Goal: Find specific page/section: Find specific page/section

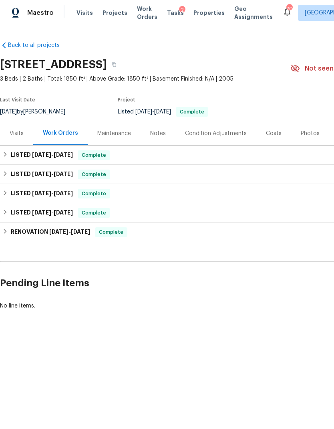
click at [24, 132] on div "Visits" at bounding box center [16, 133] width 33 height 24
click at [190, 159] on div "LISTED 9/9/25 - 9/12/25 Complete" at bounding box center [226, 155] width 448 height 10
click at [196, 16] on span "Properties" at bounding box center [208, 13] width 31 height 8
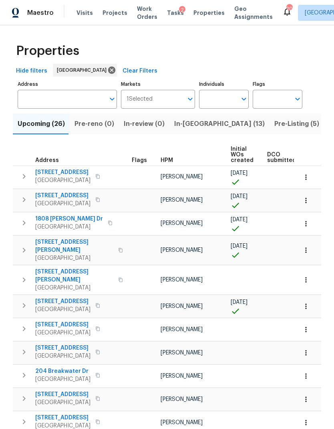
click at [62, 175] on span "1837 Twin Rivers Rd" at bounding box center [62, 172] width 55 height 8
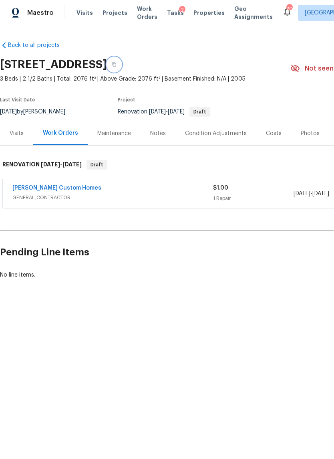
click at [121, 67] on button "button" at bounding box center [114, 64] width 14 height 14
click at [217, 129] on div "Condition Adjustments" at bounding box center [215, 133] width 81 height 24
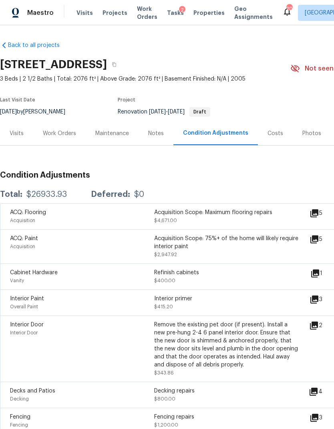
click at [17, 139] on div "Visits" at bounding box center [16, 133] width 33 height 24
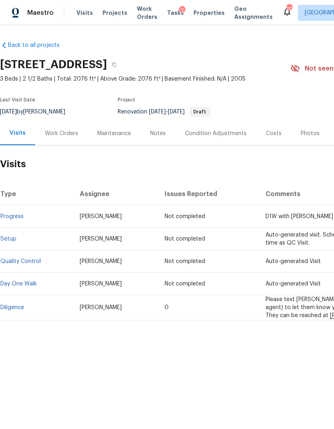
click at [15, 306] on link "Diligence" at bounding box center [12, 307] width 24 height 6
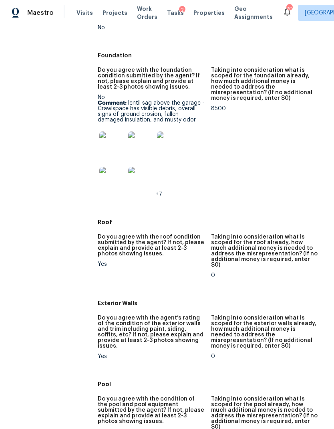
scroll to position [290, 0]
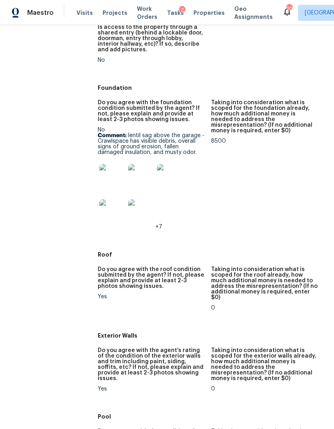
click at [106, 169] on img at bounding box center [112, 177] width 26 height 26
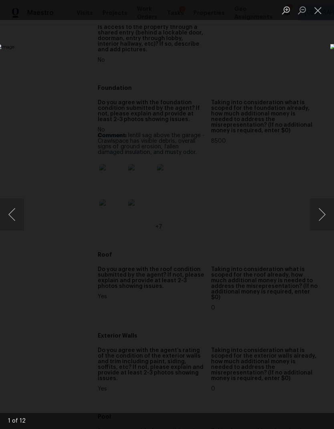
click at [318, 211] on button "Next image" at bounding box center [322, 214] width 24 height 32
click at [323, 210] on button "Next image" at bounding box center [322, 214] width 24 height 32
click at [314, 220] on button "Next image" at bounding box center [322, 214] width 24 height 32
click at [318, 216] on button "Next image" at bounding box center [322, 214] width 24 height 32
click at [322, 212] on button "Next image" at bounding box center [322, 214] width 24 height 32
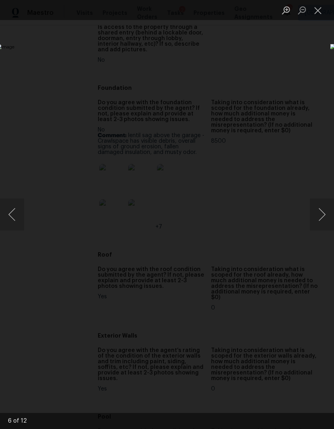
click at [319, 16] on button "Close lightbox" at bounding box center [318, 10] width 16 height 14
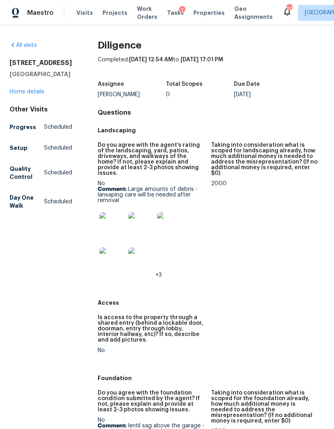
scroll to position [0, 0]
click at [27, 95] on link "Home details" at bounding box center [27, 92] width 35 height 6
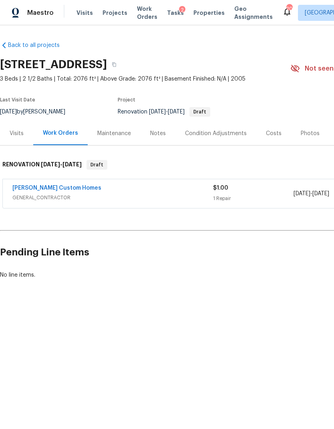
click at [151, 130] on div "Notes" at bounding box center [158, 133] width 16 height 8
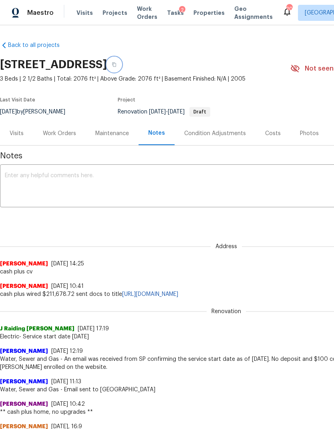
click at [121, 69] on button "button" at bounding box center [114, 64] width 14 height 14
click at [17, 129] on div "Visits" at bounding box center [17, 133] width 14 height 8
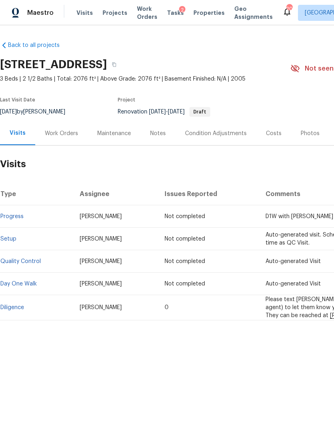
click at [14, 304] on link "Diligence" at bounding box center [12, 307] width 24 height 6
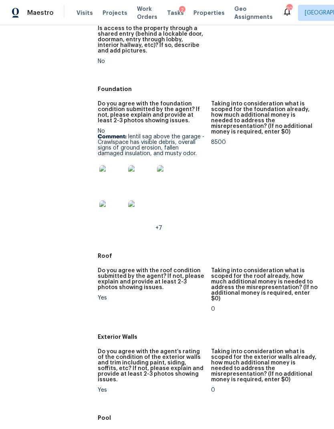
scroll to position [311, 0]
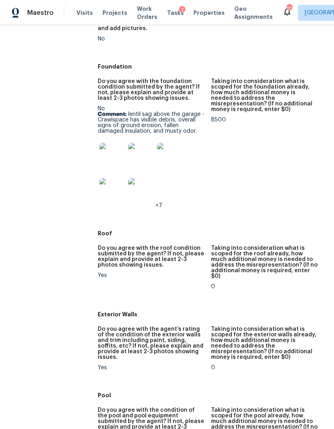
click at [114, 143] on img at bounding box center [112, 156] width 26 height 26
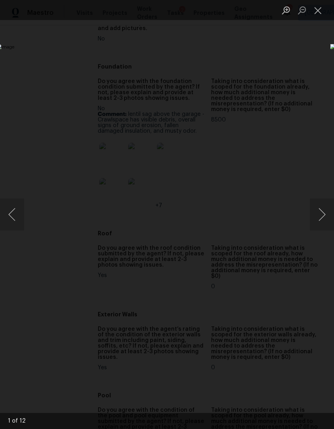
click at [324, 210] on button "Next image" at bounding box center [322, 214] width 24 height 32
click at [323, 210] on button "Next image" at bounding box center [322, 214] width 24 height 32
click at [323, 216] on button "Next image" at bounding box center [322, 214] width 24 height 32
click at [320, 216] on button "Next image" at bounding box center [322, 214] width 24 height 32
click at [14, 215] on button "Previous image" at bounding box center [12, 214] width 24 height 32
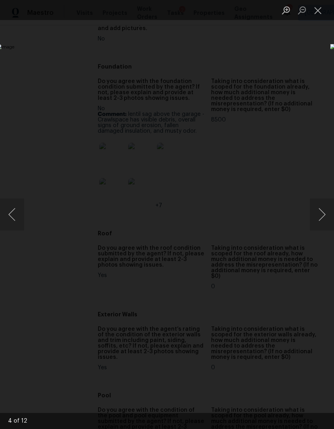
click at [322, 214] on button "Next image" at bounding box center [322, 214] width 24 height 32
click at [324, 217] on button "Next image" at bounding box center [322, 214] width 24 height 32
click at [321, 209] on button "Next image" at bounding box center [322, 214] width 24 height 32
click at [319, 215] on button "Next image" at bounding box center [322, 214] width 24 height 32
click at [320, 212] on button "Next image" at bounding box center [322, 214] width 24 height 32
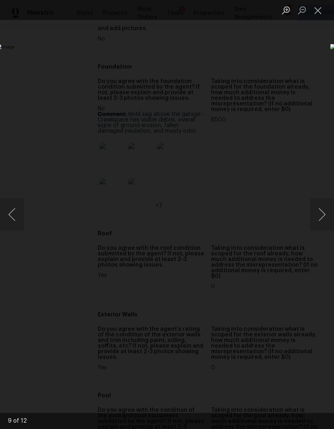
click at [320, 218] on button "Next image" at bounding box center [322, 214] width 24 height 32
click at [324, 219] on button "Next image" at bounding box center [322, 214] width 24 height 32
click at [318, 223] on button "Next image" at bounding box center [322, 214] width 24 height 32
click at [319, 216] on button "Next image" at bounding box center [322, 214] width 24 height 32
click at [325, 220] on button "Next image" at bounding box center [322, 214] width 24 height 32
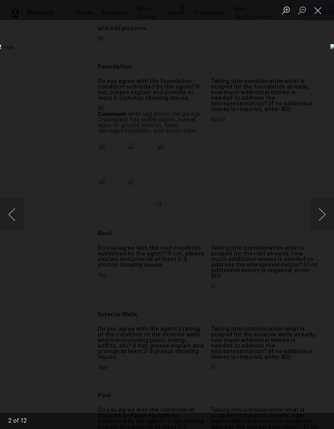
click at [320, 211] on button "Next image" at bounding box center [322, 214] width 24 height 32
click at [323, 222] on button "Next image" at bounding box center [322, 214] width 24 height 32
click at [326, 225] on button "Next image" at bounding box center [322, 214] width 24 height 32
click at [321, 213] on button "Next image" at bounding box center [322, 214] width 24 height 32
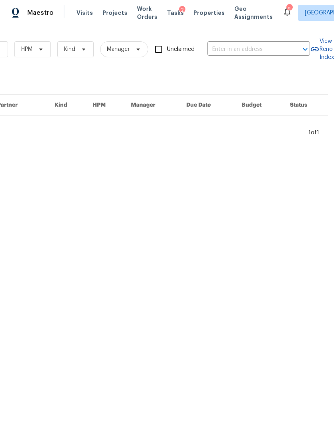
scroll to position [0, 132]
click at [236, 50] on input "text" at bounding box center [248, 49] width 80 height 12
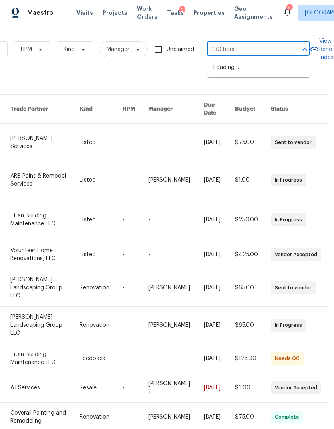
type input "130 horse"
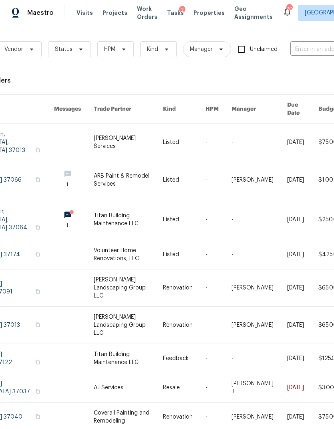
scroll to position [0, 45]
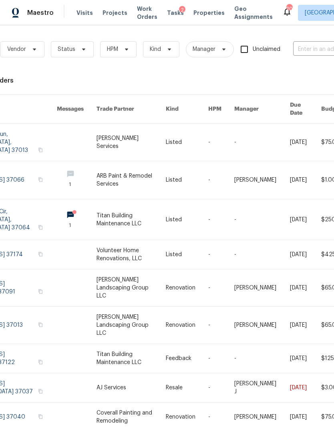
click at [311, 44] on input "text" at bounding box center [333, 49] width 80 height 12
type input "130 ho"
click at [264, 69] on li "[STREET_ADDRESS]" at bounding box center [281, 67] width 103 height 13
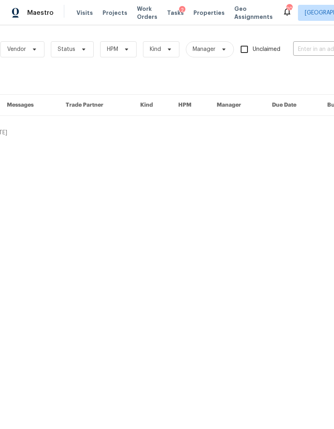
type input "[STREET_ADDRESS]"
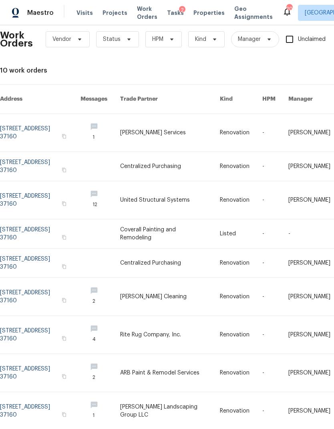
scroll to position [10, 0]
click at [66, 201] on icon "button" at bounding box center [64, 203] width 5 height 5
click at [68, 200] on button "button" at bounding box center [63, 203] width 7 height 7
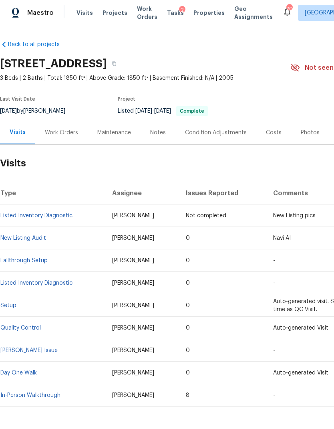
scroll to position [1, 0]
click at [137, 14] on span "Work Orders" at bounding box center [147, 13] width 20 height 16
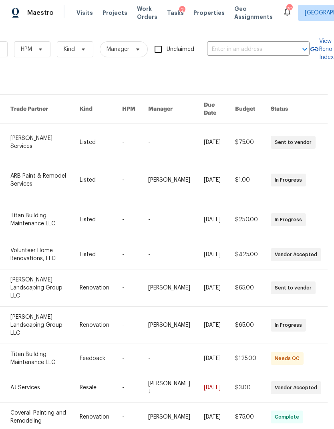
scroll to position [0, 132]
click at [232, 46] on input "text" at bounding box center [247, 49] width 80 height 12
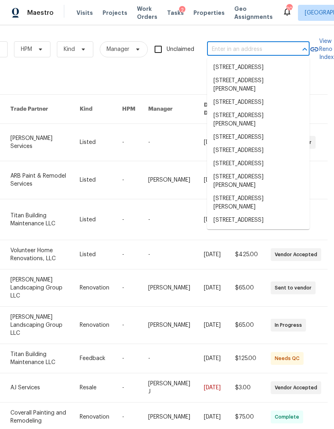
click at [228, 48] on input "text" at bounding box center [247, 49] width 80 height 12
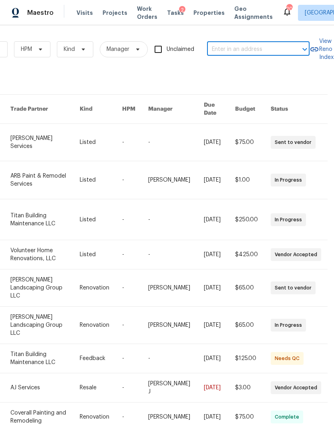
paste input "[STREET_ADDRESS]"
type input "[STREET_ADDRESS]"
click at [251, 74] on li "[STREET_ADDRESS]" at bounding box center [258, 67] width 103 height 13
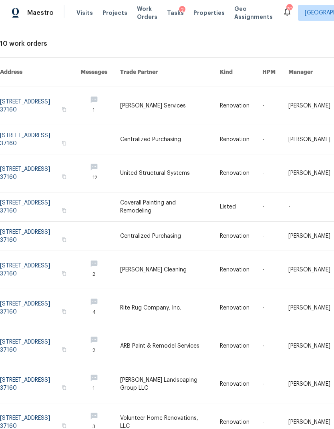
scroll to position [36, 0]
click at [45, 171] on link at bounding box center [40, 174] width 81 height 38
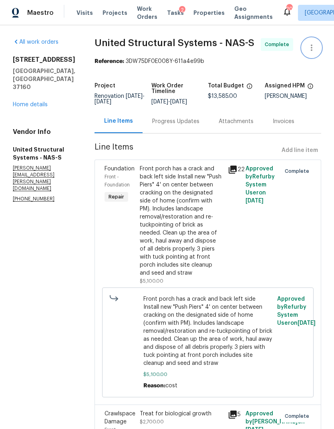
click at [312, 46] on icon "button" at bounding box center [312, 47] width 2 height 6
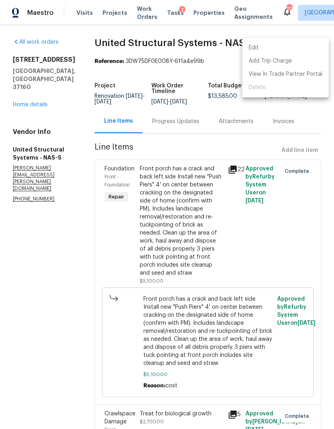
click at [48, 244] on div at bounding box center [167, 214] width 334 height 429
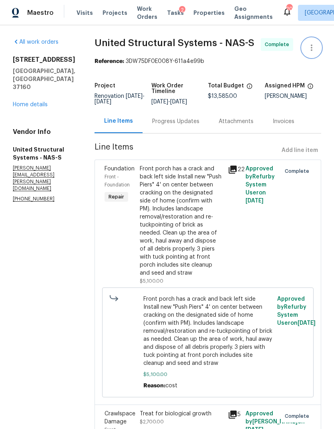
click at [312, 48] on icon "button" at bounding box center [312, 48] width 10 height 10
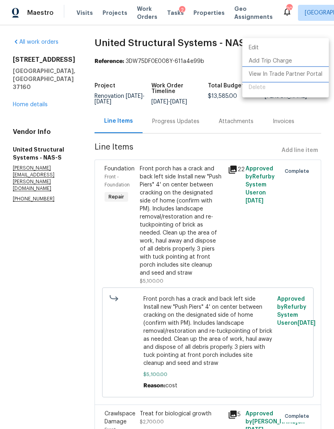
click at [297, 73] on li "View In Trade Partner Portal" at bounding box center [285, 74] width 87 height 13
